Goal: Transaction & Acquisition: Purchase product/service

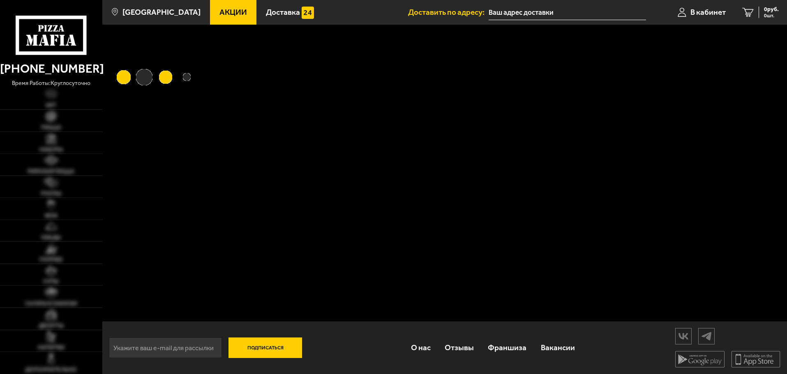
type input "[STREET_ADDRESS][PERSON_NAME]"
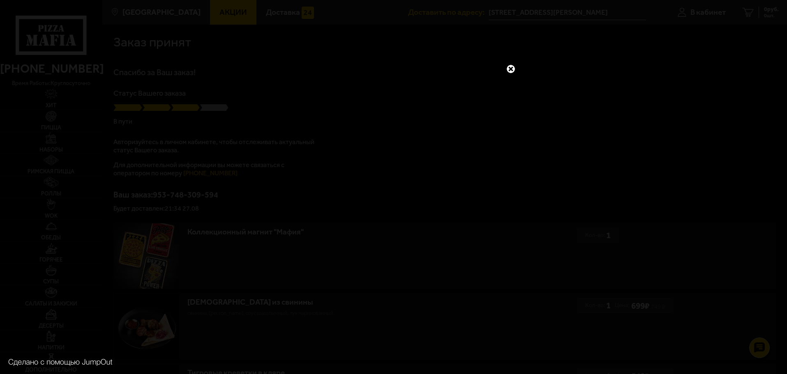
click at [512, 70] on link at bounding box center [510, 69] width 11 height 11
